Goal: Task Accomplishment & Management: Manage account settings

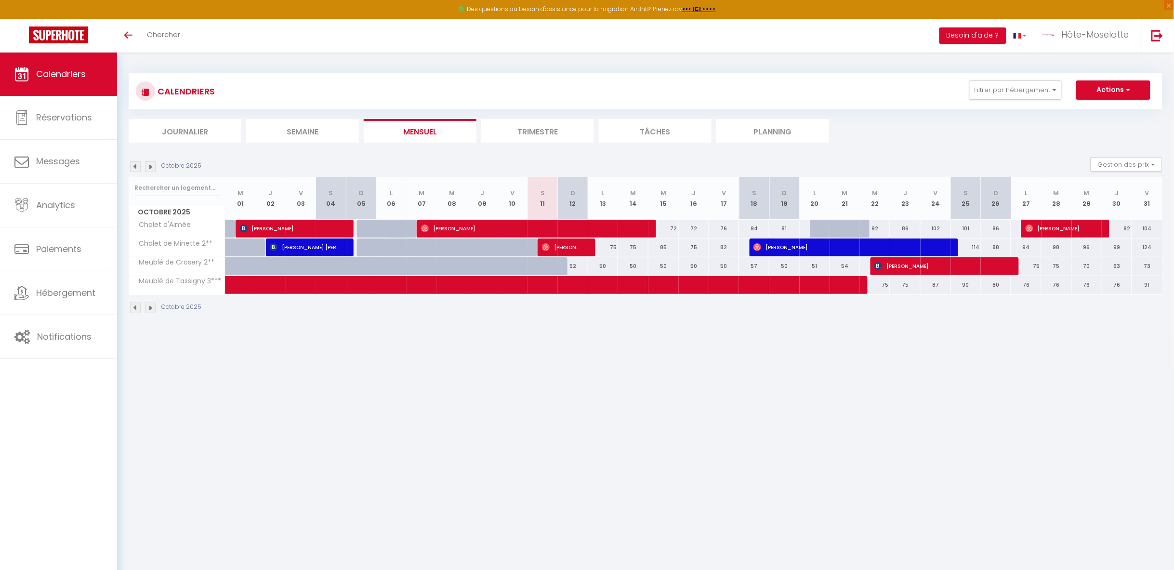
click at [549, 130] on li "Trimestre" at bounding box center [537, 131] width 113 height 24
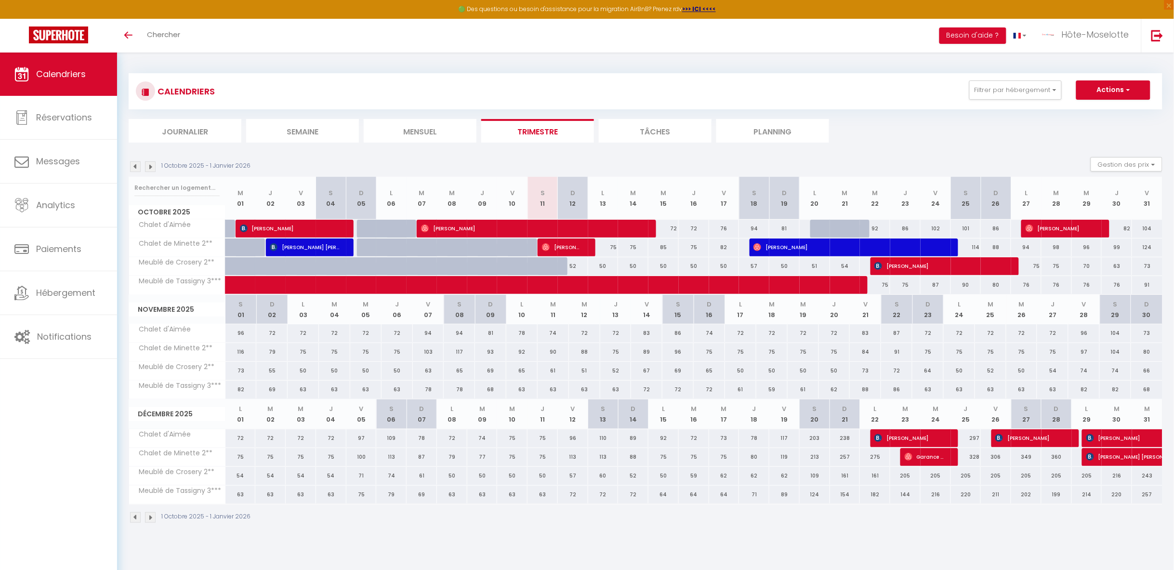
click at [306, 127] on li "Semaine" at bounding box center [302, 131] width 113 height 24
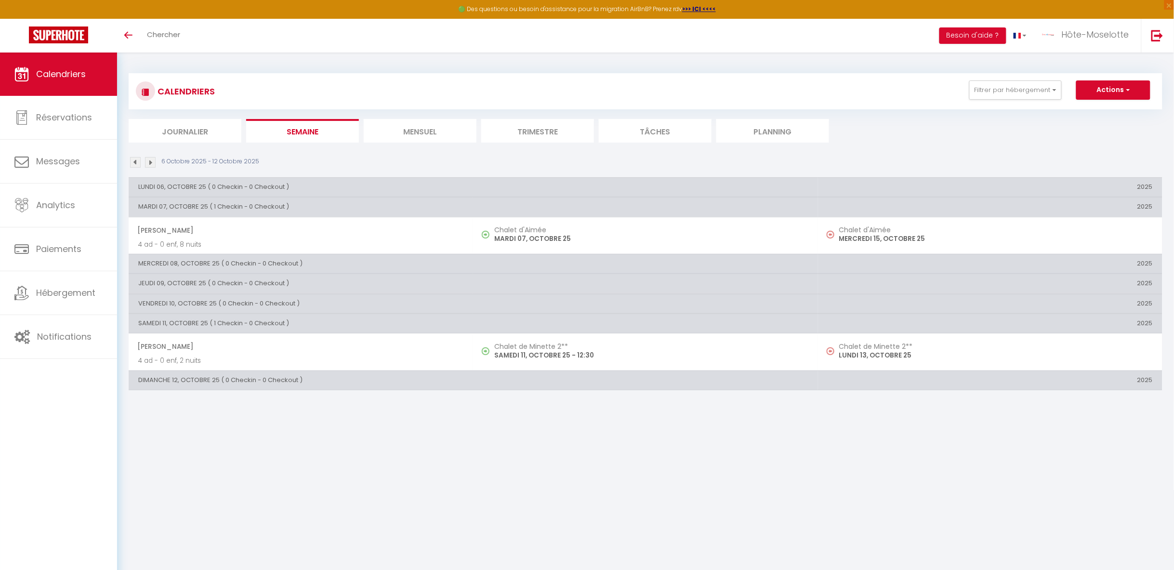
click at [149, 163] on img at bounding box center [150, 162] width 11 height 11
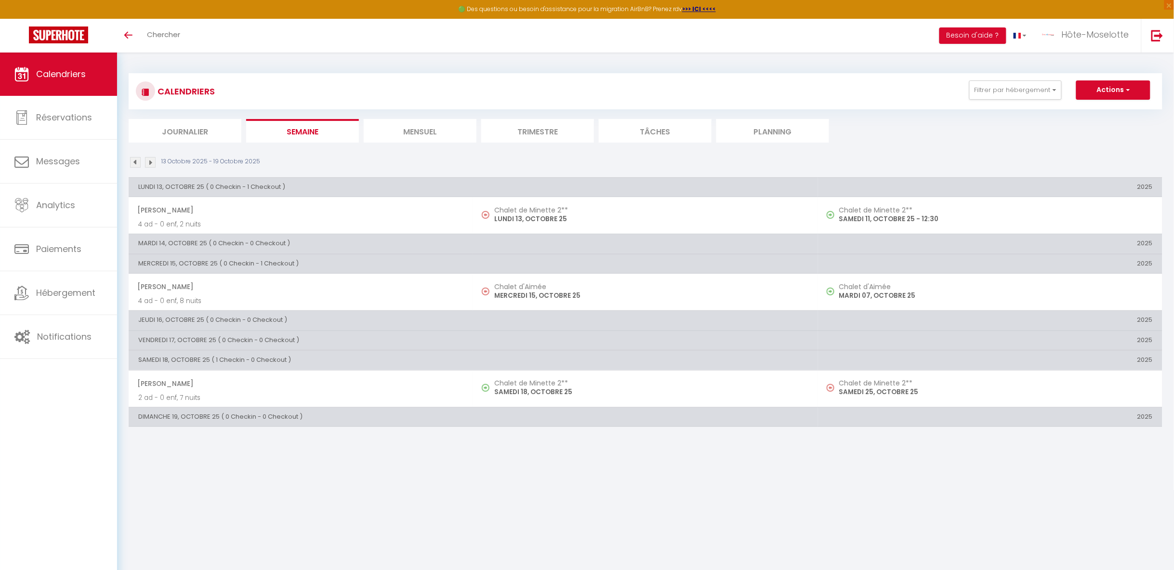
click at [597, 214] on p "LUNDI 13, OCTOBRE 25" at bounding box center [651, 219] width 314 height 10
select select "OK"
select select "0"
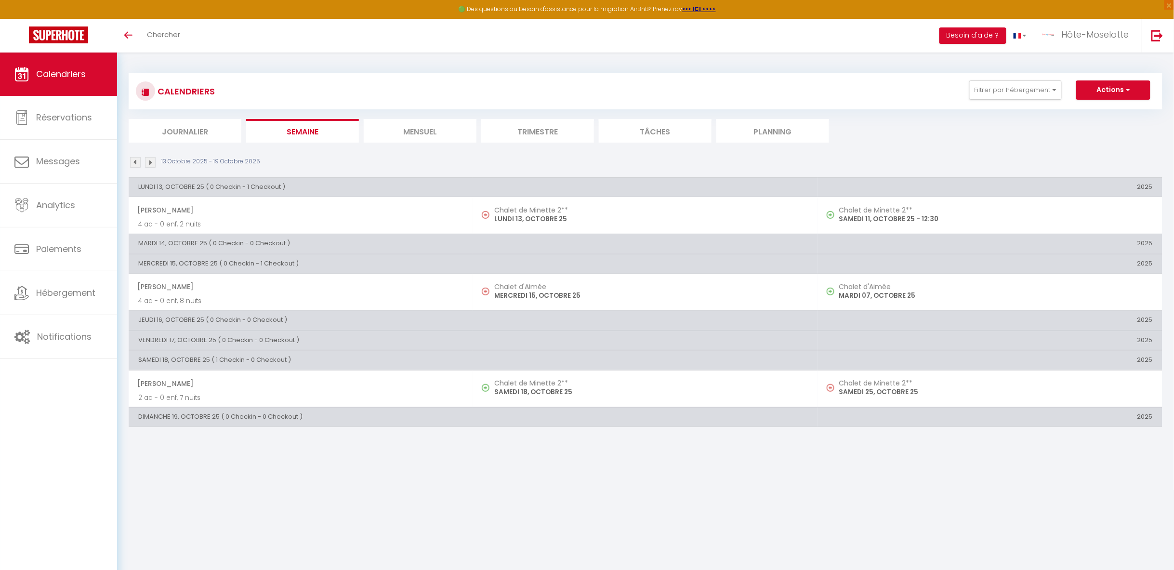
select select "1"
select select
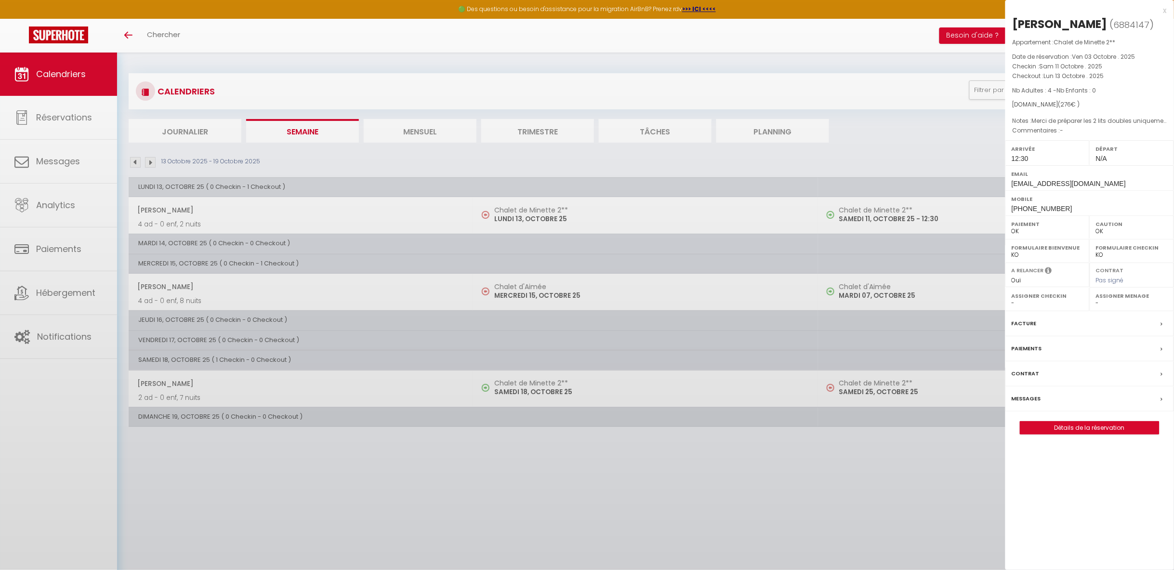
select select "11590"
select select "37497"
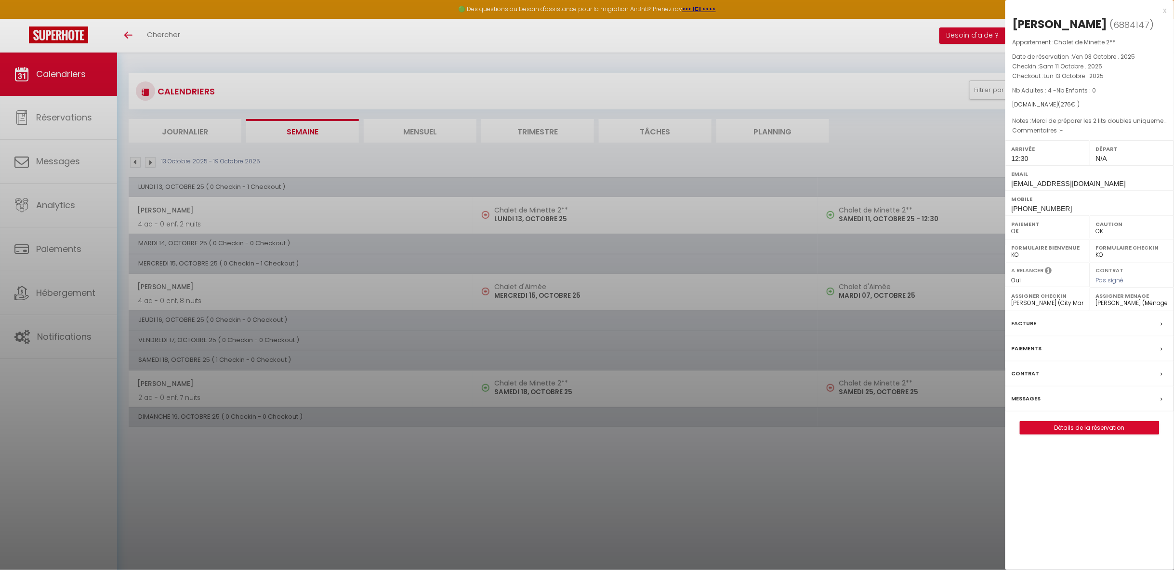
drag, startPoint x: 1164, startPoint y: 13, endPoint x: 986, endPoint y: 32, distance: 179.3
click at [1163, 13] on div "x" at bounding box center [1085, 11] width 161 height 12
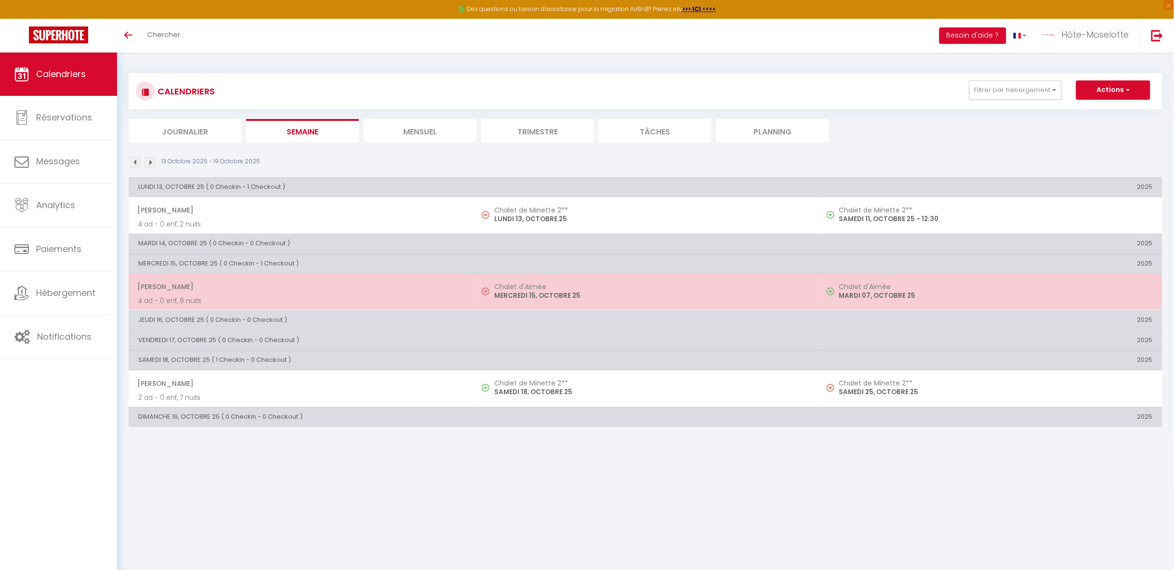
click at [639, 289] on h5 "Chalet d'Aimée" at bounding box center [651, 287] width 314 height 8
select select "37100"
select select "38623"
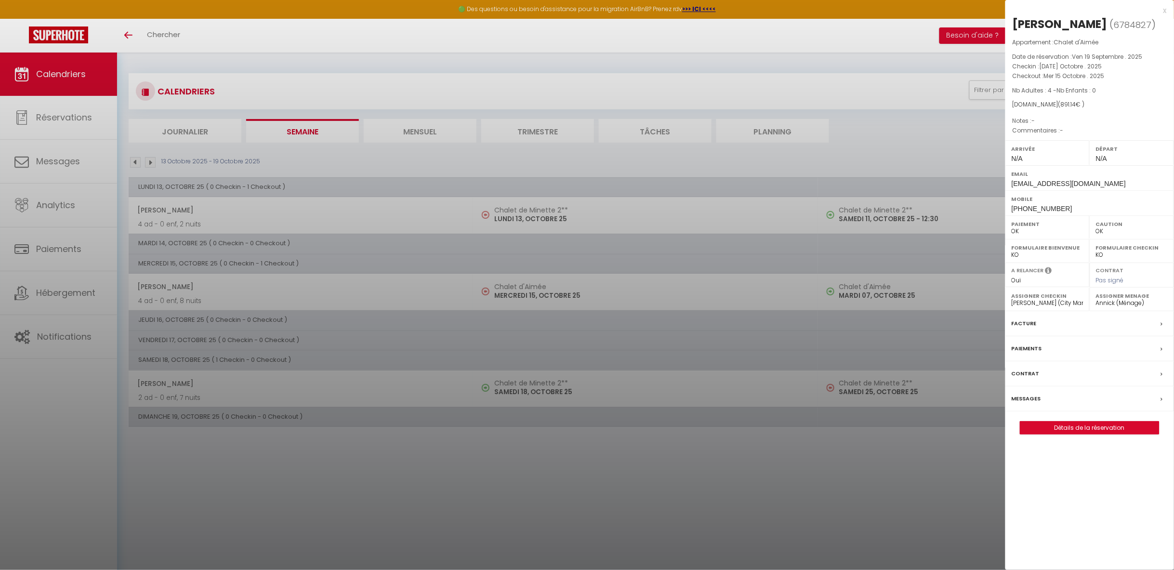
click at [1166, 11] on div "x" at bounding box center [1085, 11] width 161 height 12
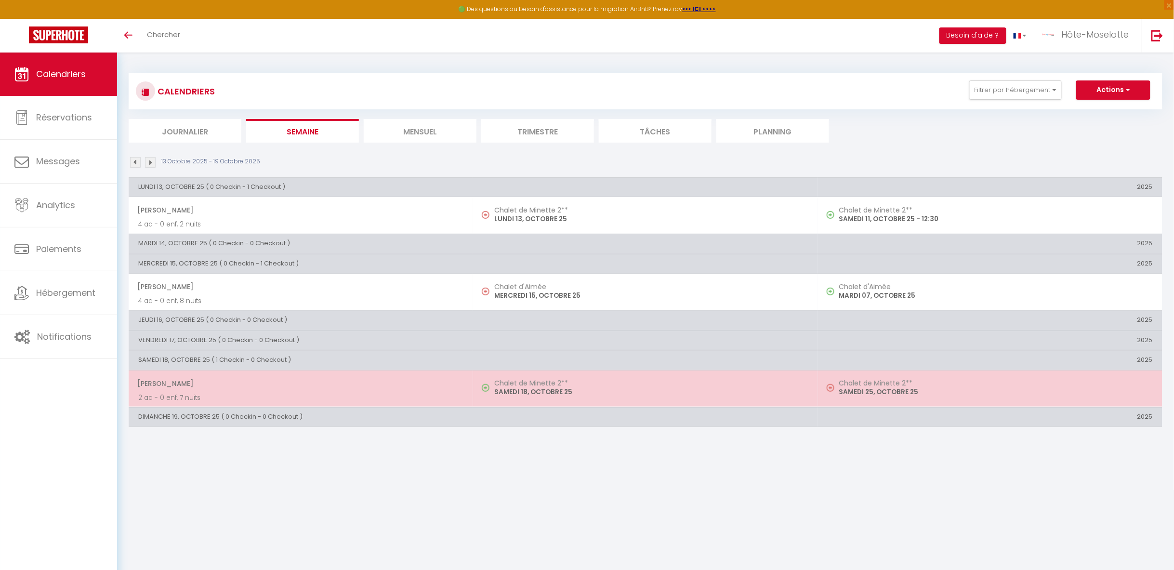
click at [620, 387] on h5 "Chalet de Minette 2**" at bounding box center [651, 383] width 314 height 8
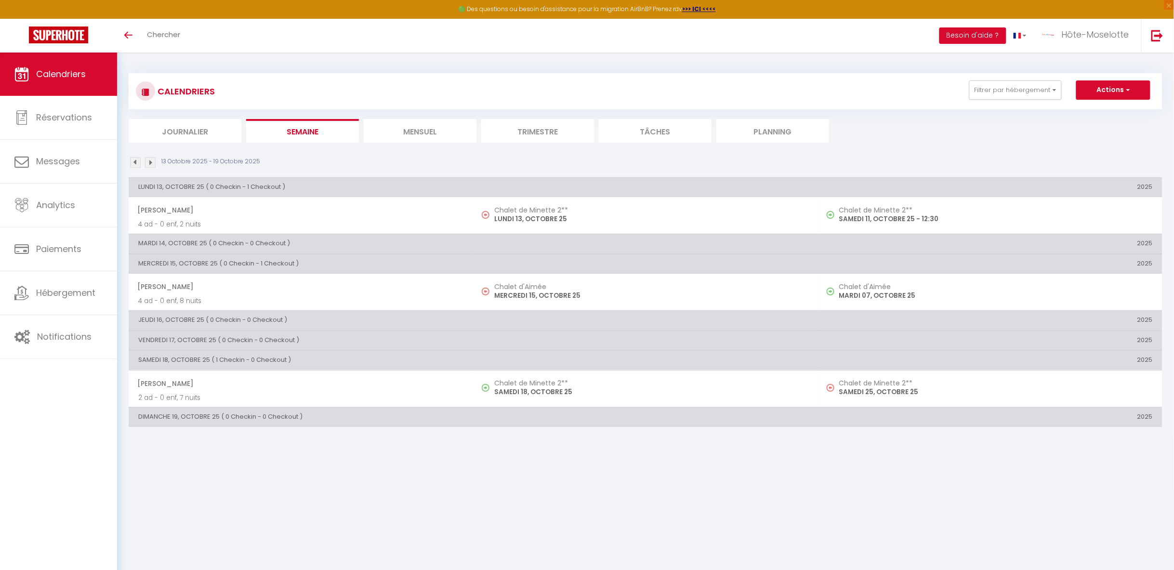
select select "11590"
select select "37497"
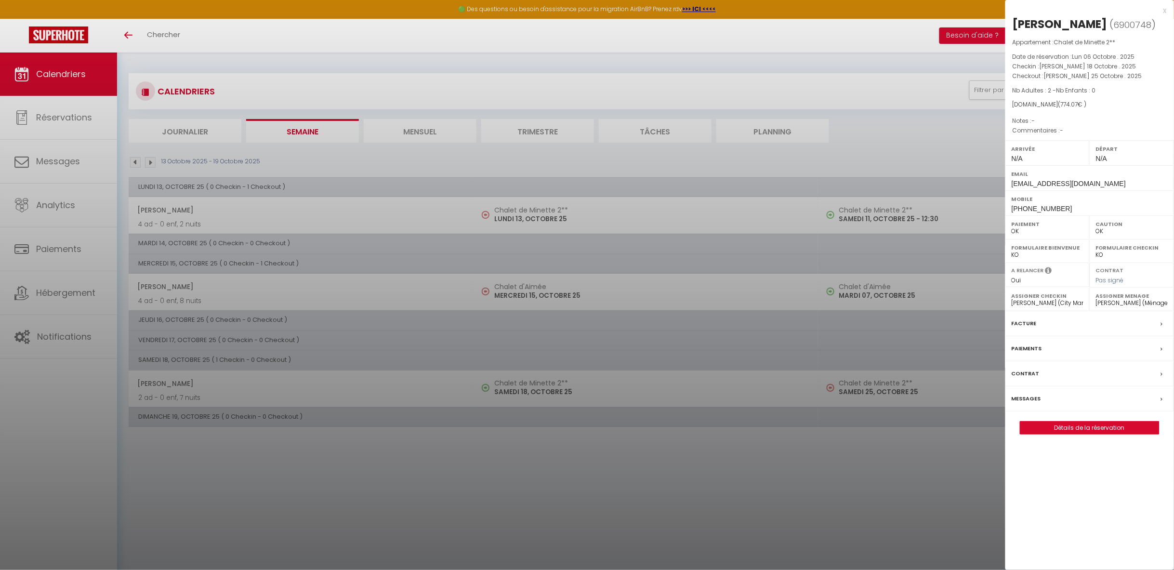
click at [1165, 9] on div "x" at bounding box center [1085, 11] width 161 height 12
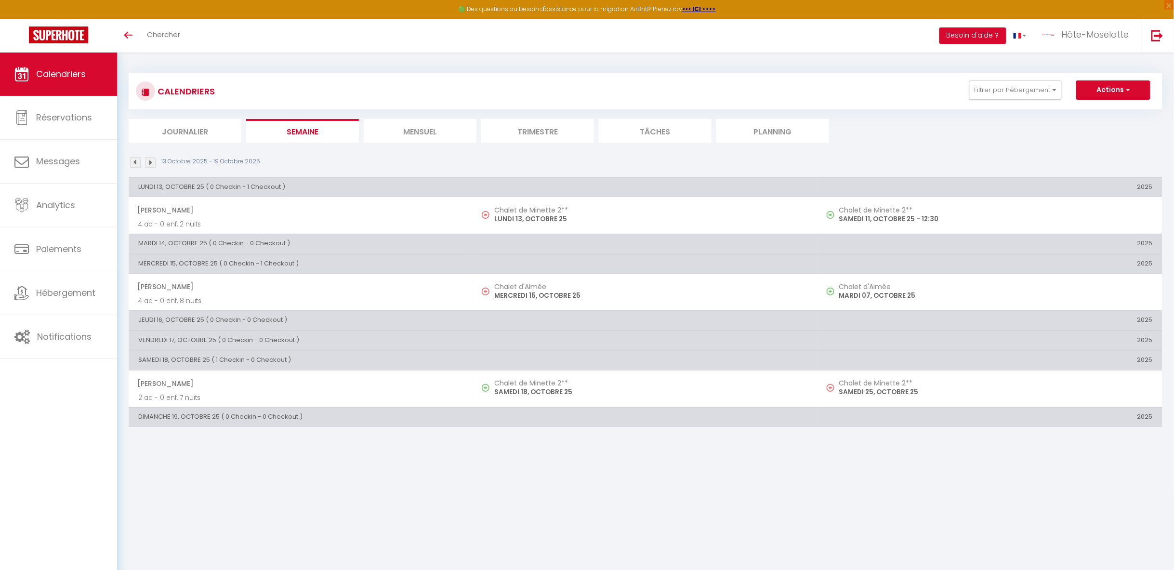
click at [161, 127] on li "Journalier" at bounding box center [185, 131] width 113 height 24
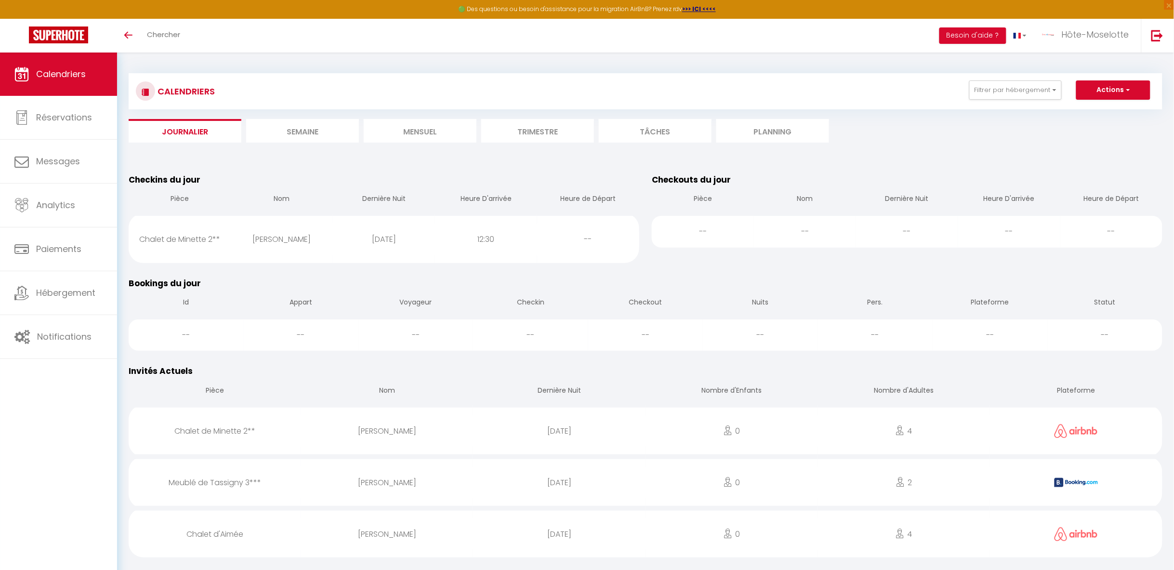
click at [534, 126] on li "Trimestre" at bounding box center [537, 131] width 113 height 24
